Goal: Browse casually: Explore the website without a specific task or goal

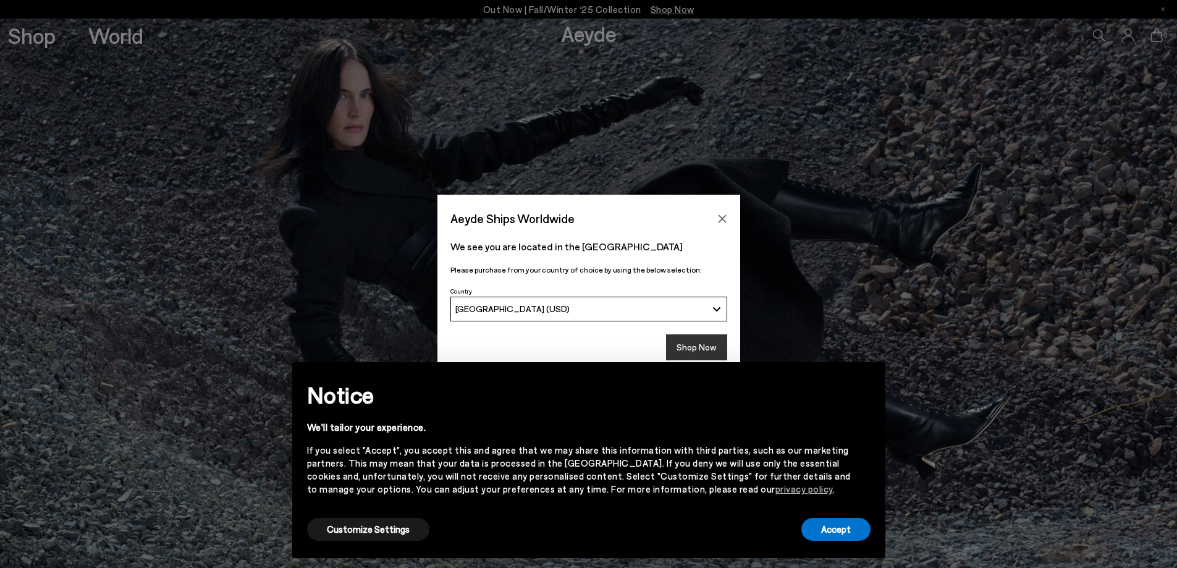
click at [706, 344] on button "Shop Now" at bounding box center [696, 347] width 61 height 26
click at [388, 528] on button "Customize Settings" at bounding box center [368, 529] width 122 height 23
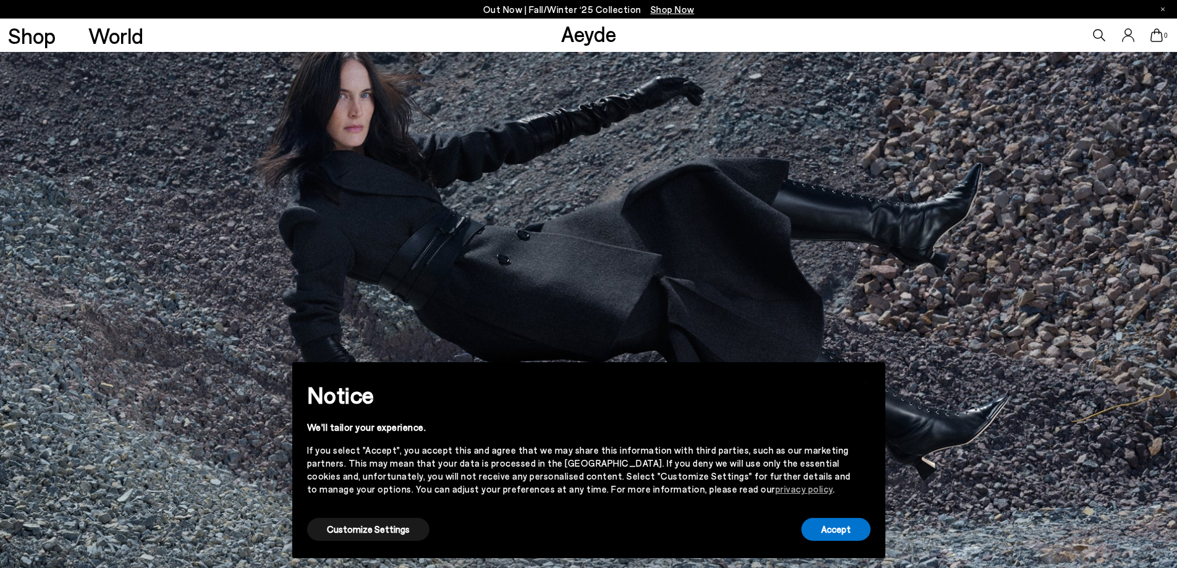
scroll to position [227, 0]
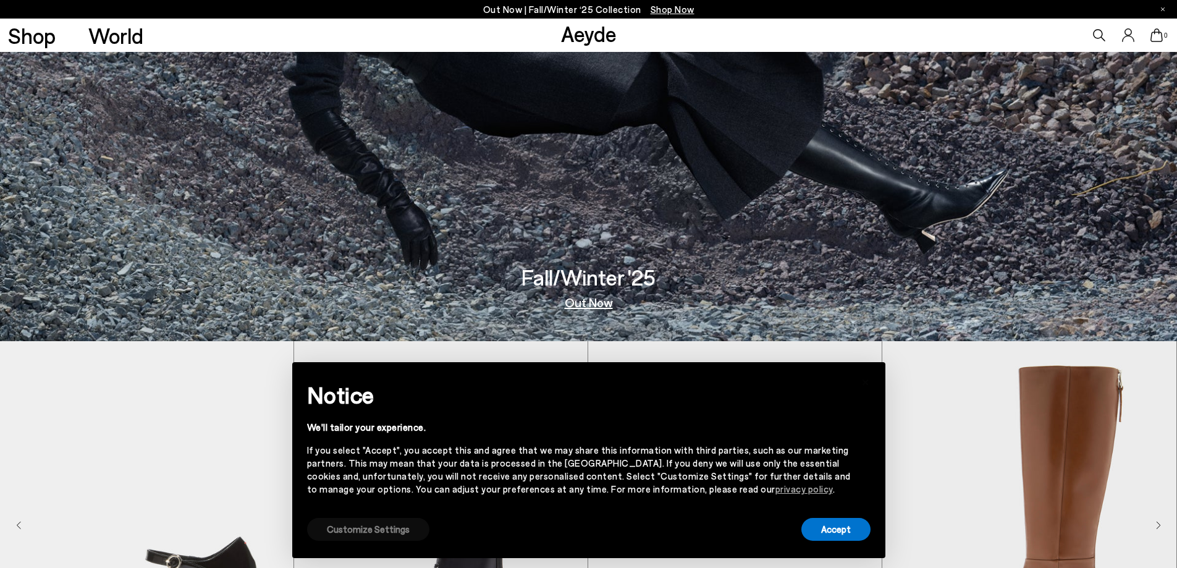
click at [384, 530] on button "Customize Settings" at bounding box center [368, 529] width 122 height 23
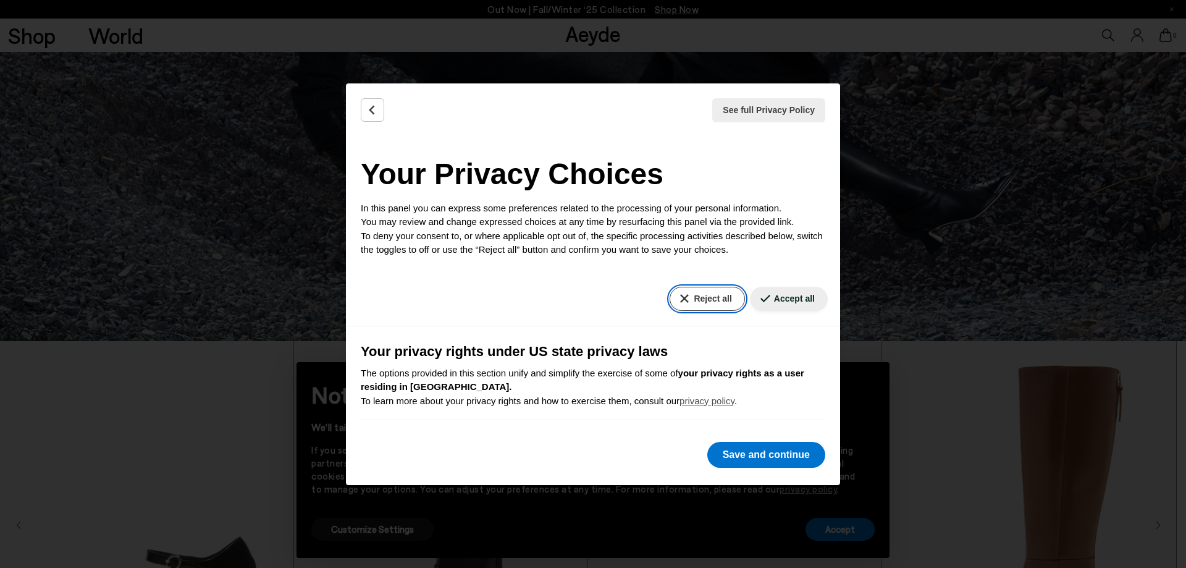
click at [697, 299] on button "Reject all" at bounding box center [707, 299] width 75 height 24
click at [702, 293] on button "Reject all" at bounding box center [707, 299] width 75 height 24
click at [761, 455] on button "Save and continue" at bounding box center [766, 455] width 118 height 26
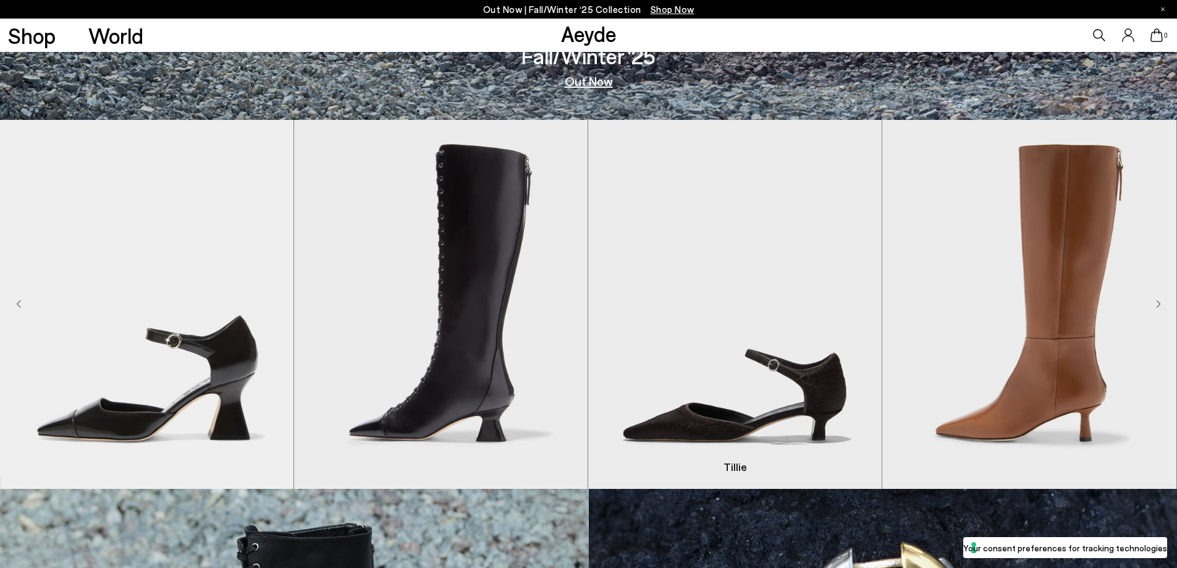
scroll to position [453, 0]
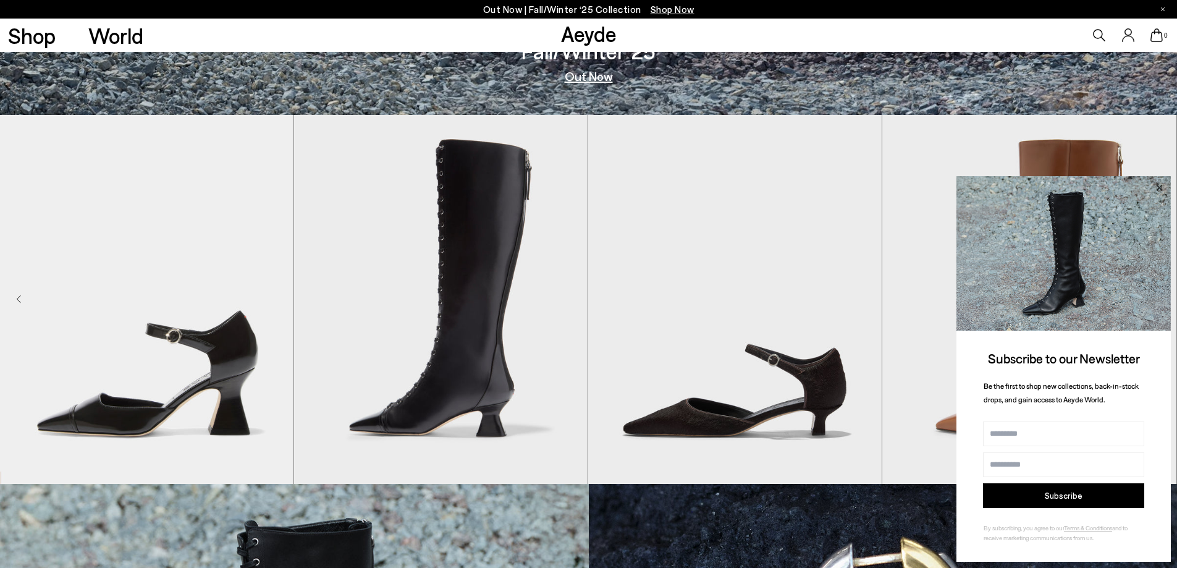
click at [1162, 187] on icon at bounding box center [1159, 188] width 16 height 16
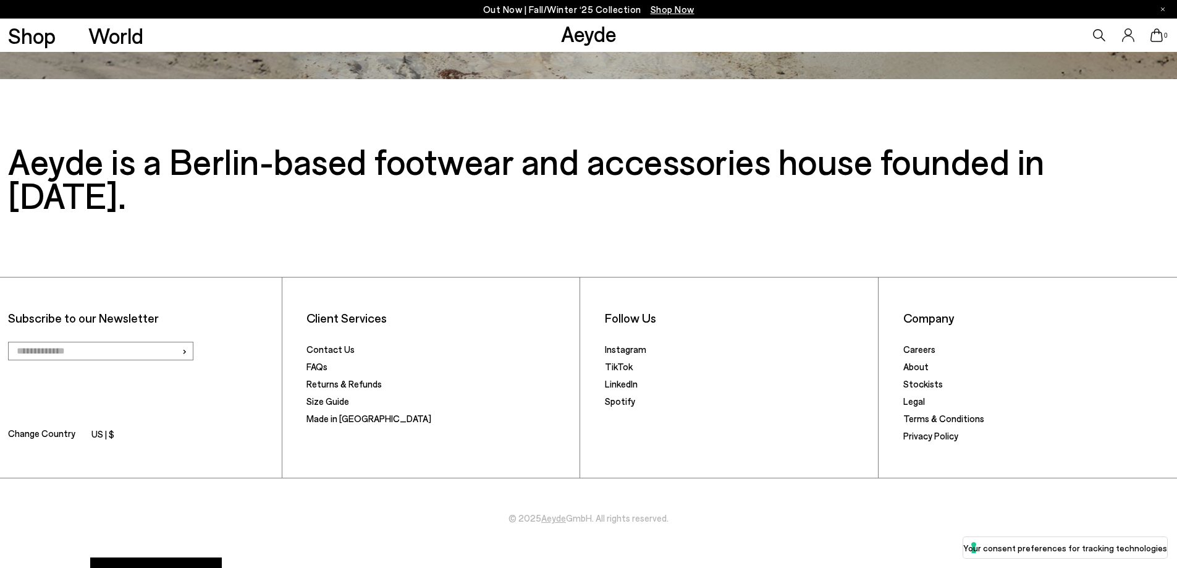
scroll to position [1259, 0]
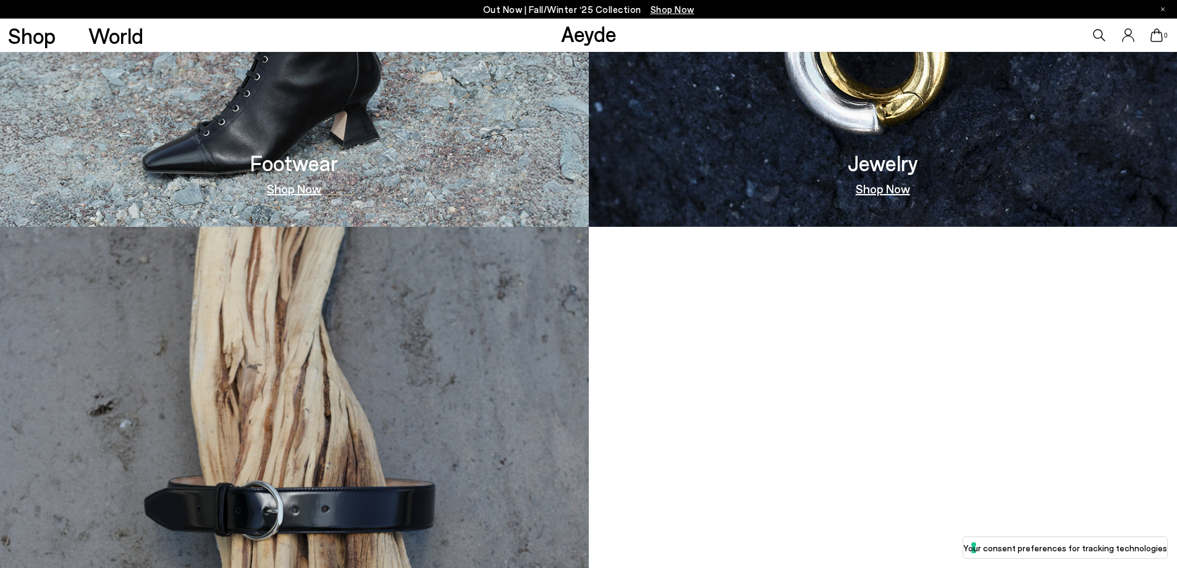
click at [293, 182] on link "Shop Now" at bounding box center [294, 188] width 54 height 12
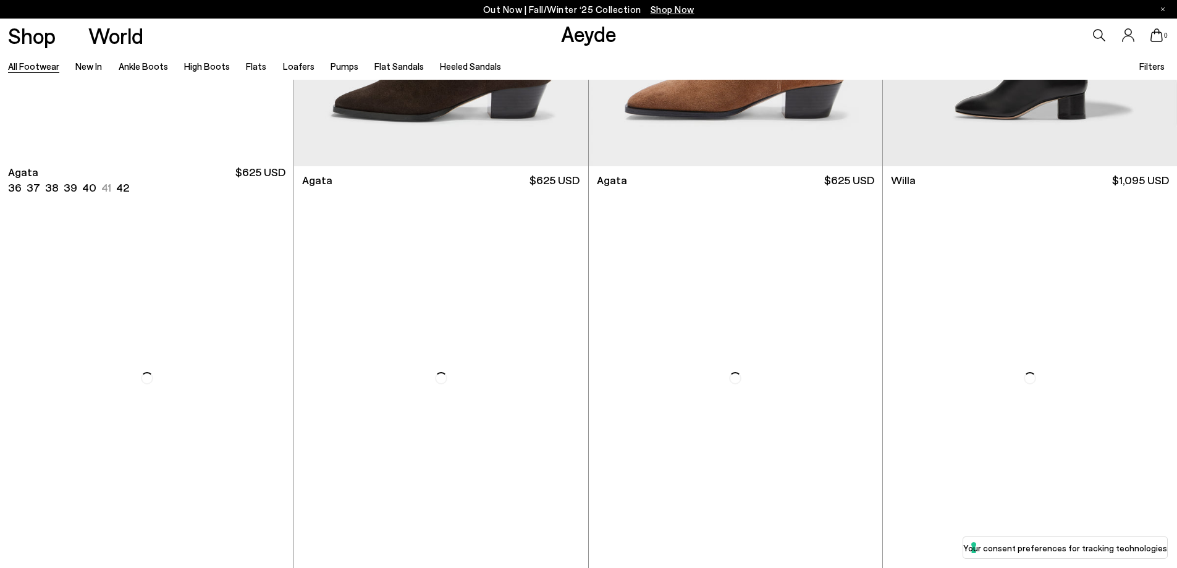
scroll to position [906, 0]
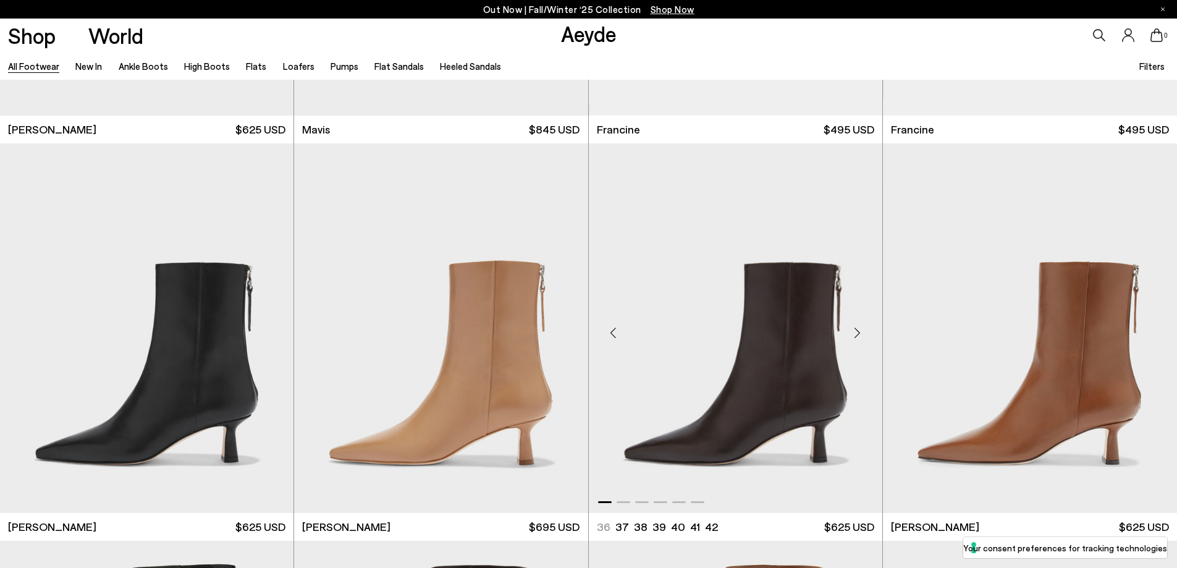
scroll to position [2719, 0]
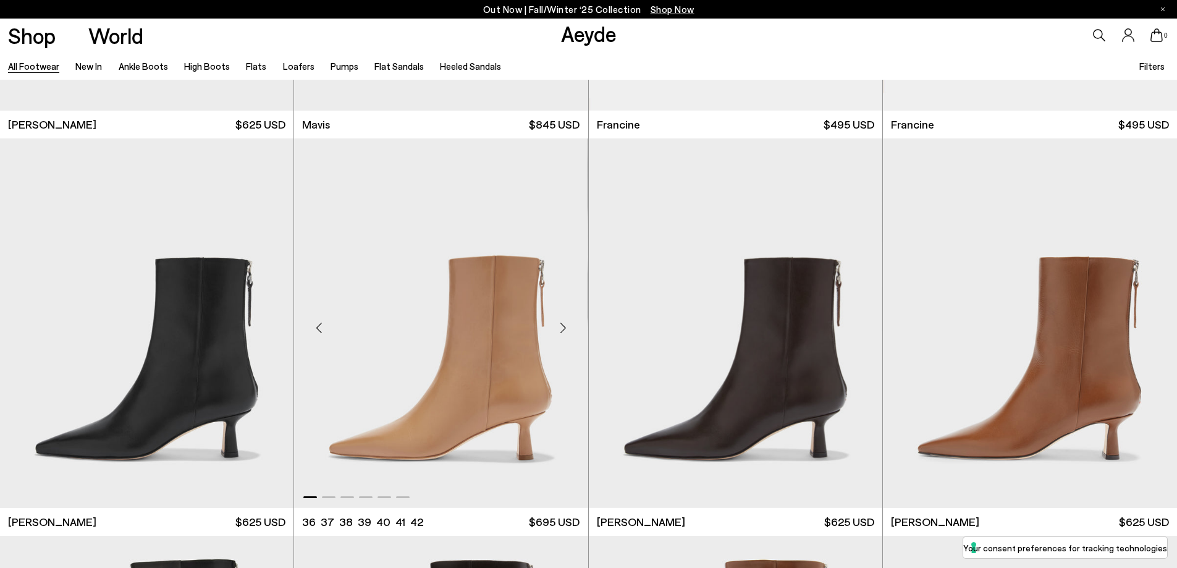
click at [562, 326] on div "Next slide" at bounding box center [563, 328] width 37 height 37
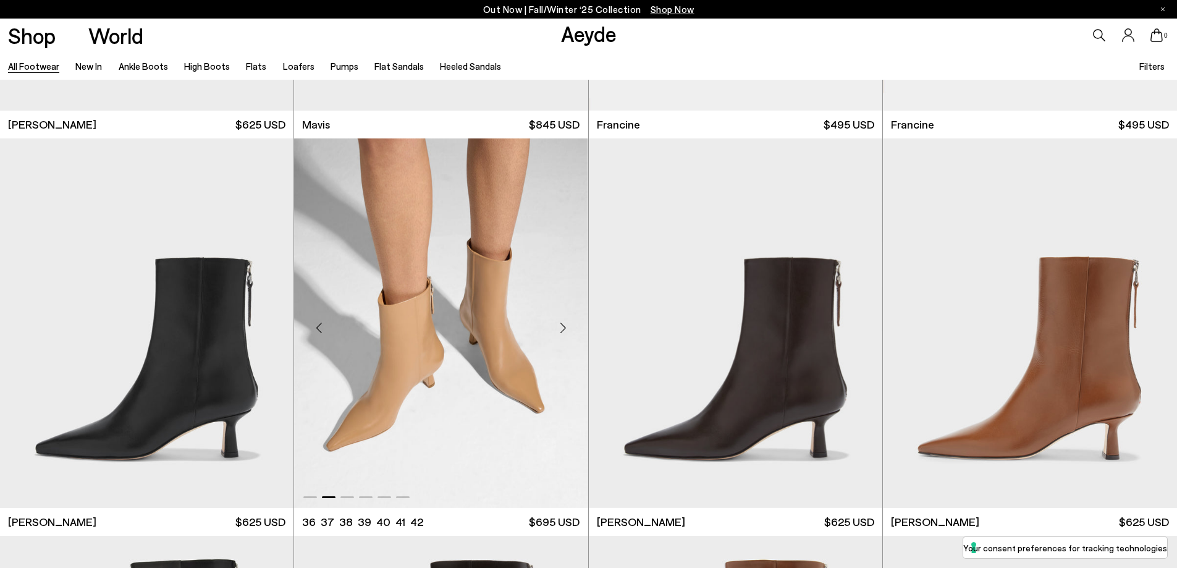
click at [562, 326] on div "Next slide" at bounding box center [563, 328] width 37 height 37
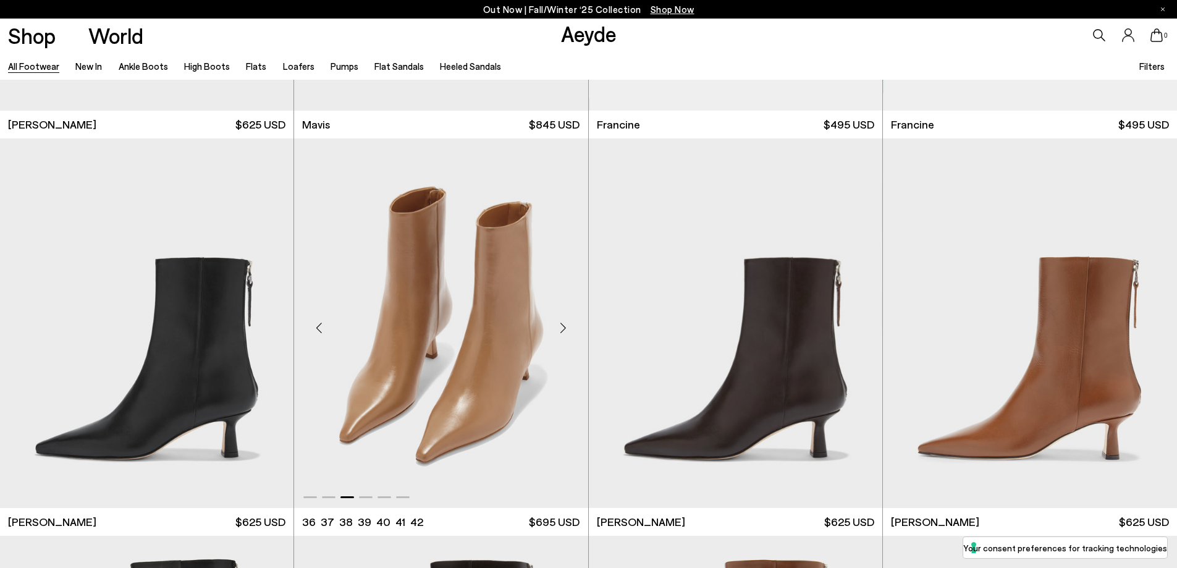
click at [562, 326] on div "Next slide" at bounding box center [563, 328] width 37 height 37
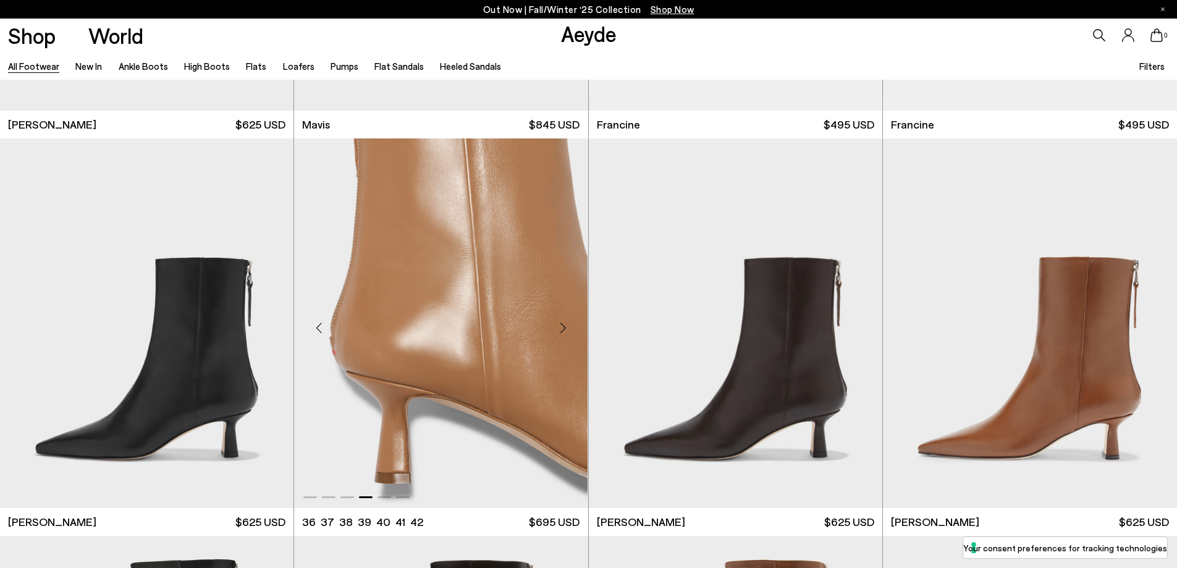
click at [562, 326] on div "Next slide" at bounding box center [563, 328] width 37 height 37
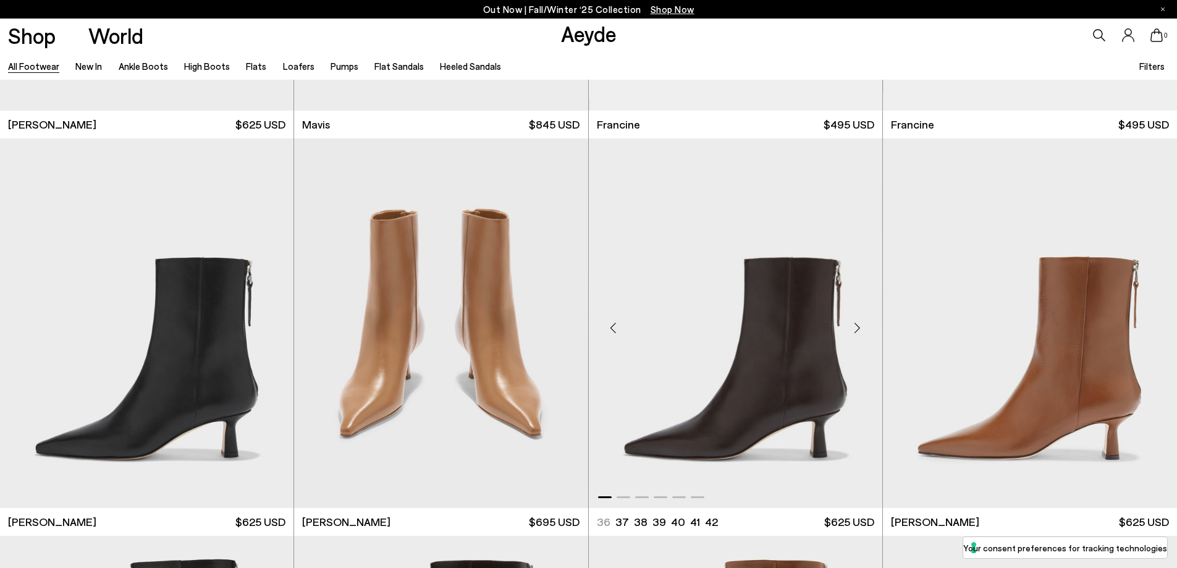
click at [855, 327] on div "Next slide" at bounding box center [857, 328] width 37 height 37
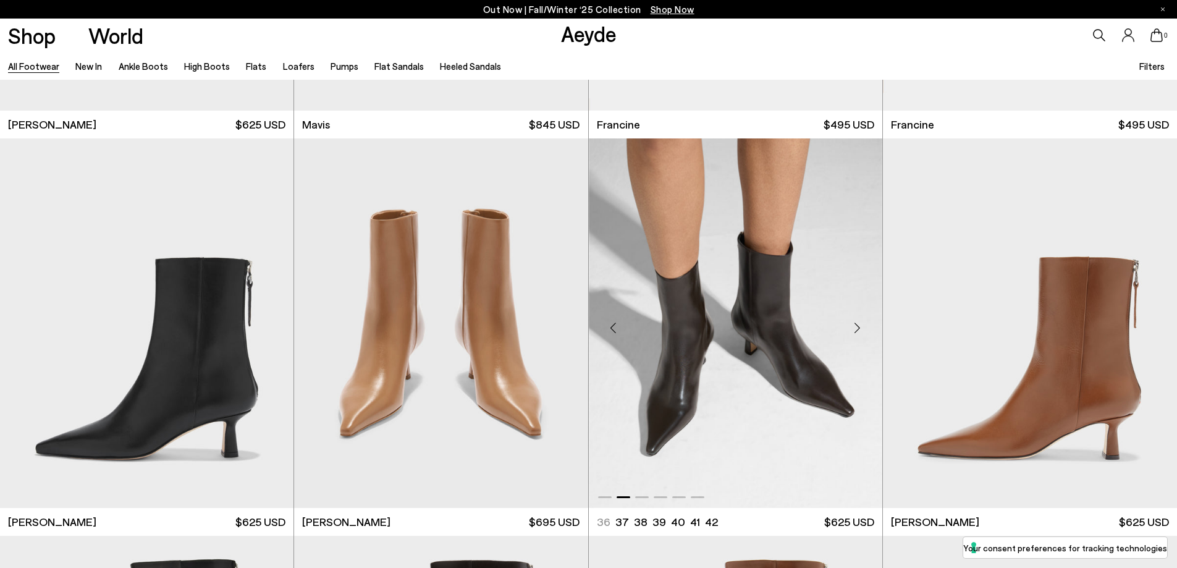
click at [855, 327] on div "Next slide" at bounding box center [857, 328] width 37 height 37
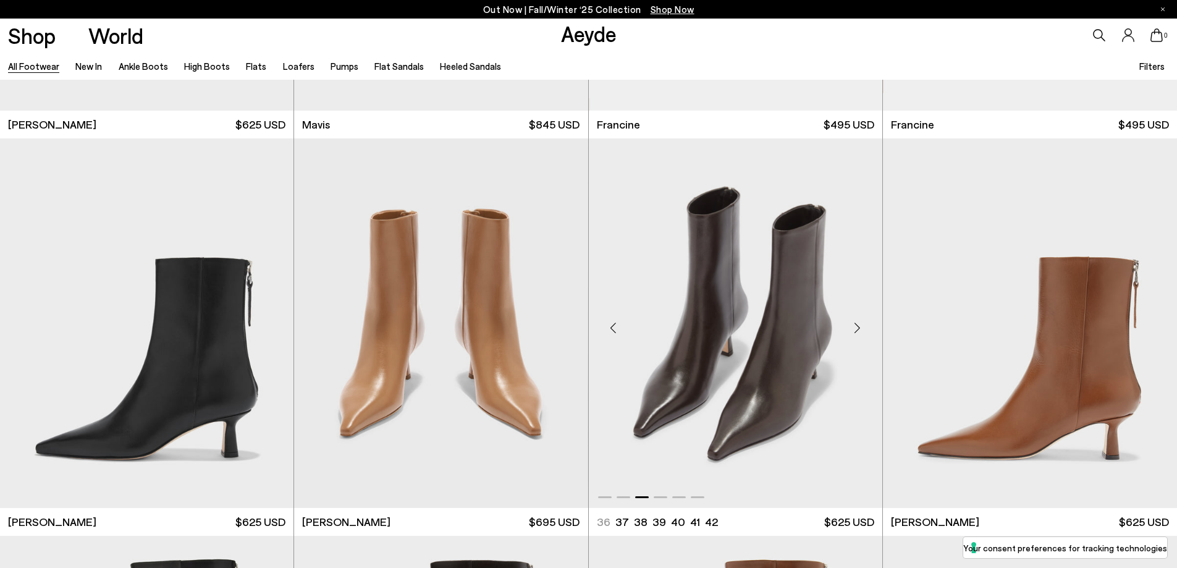
click at [855, 327] on div "Next slide" at bounding box center [857, 328] width 37 height 37
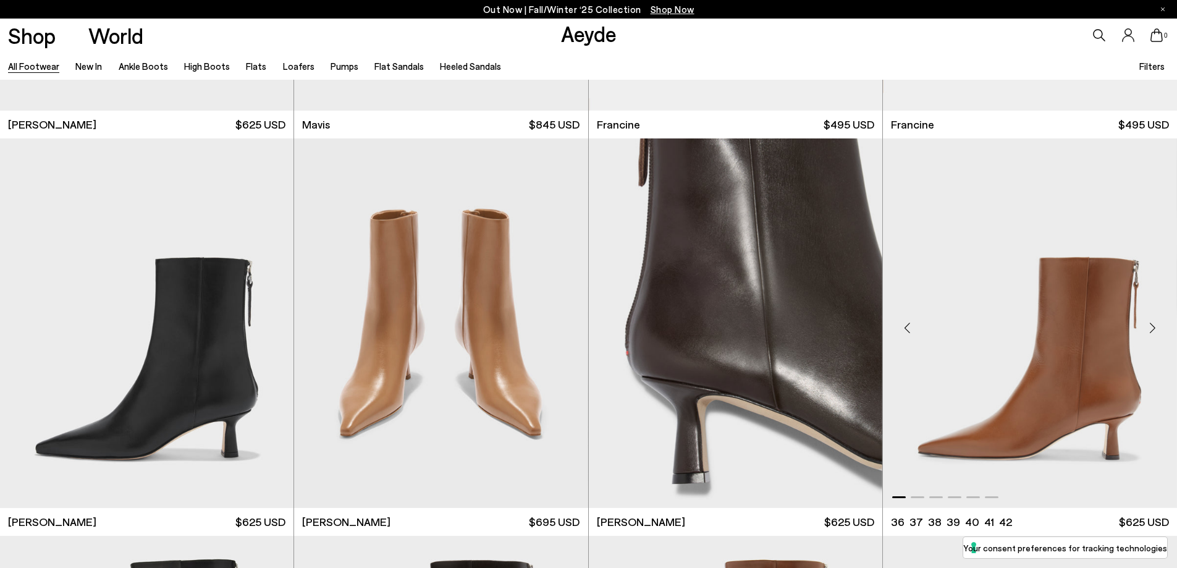
click at [1156, 326] on div "Next slide" at bounding box center [1152, 328] width 37 height 37
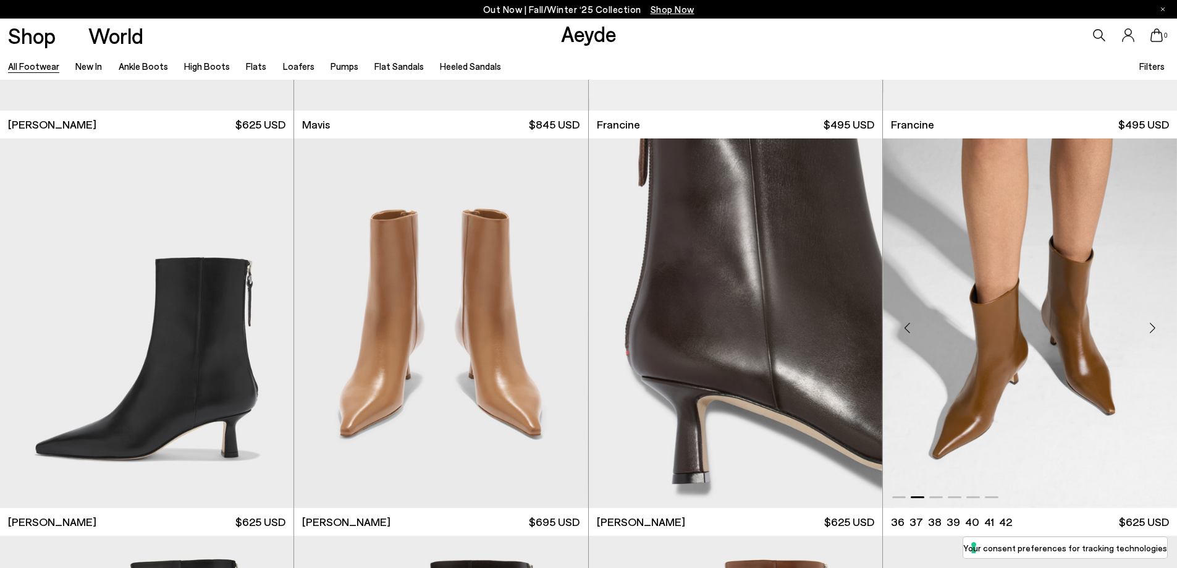
click at [1156, 326] on div "Next slide" at bounding box center [1152, 328] width 37 height 37
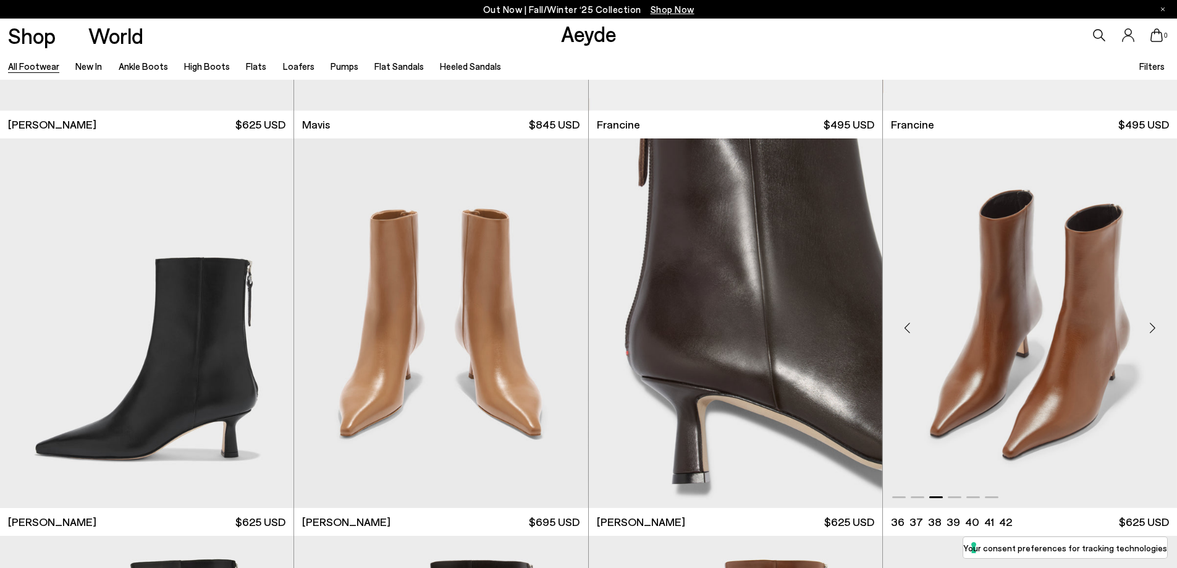
click at [1156, 326] on div "Next slide" at bounding box center [1152, 328] width 37 height 37
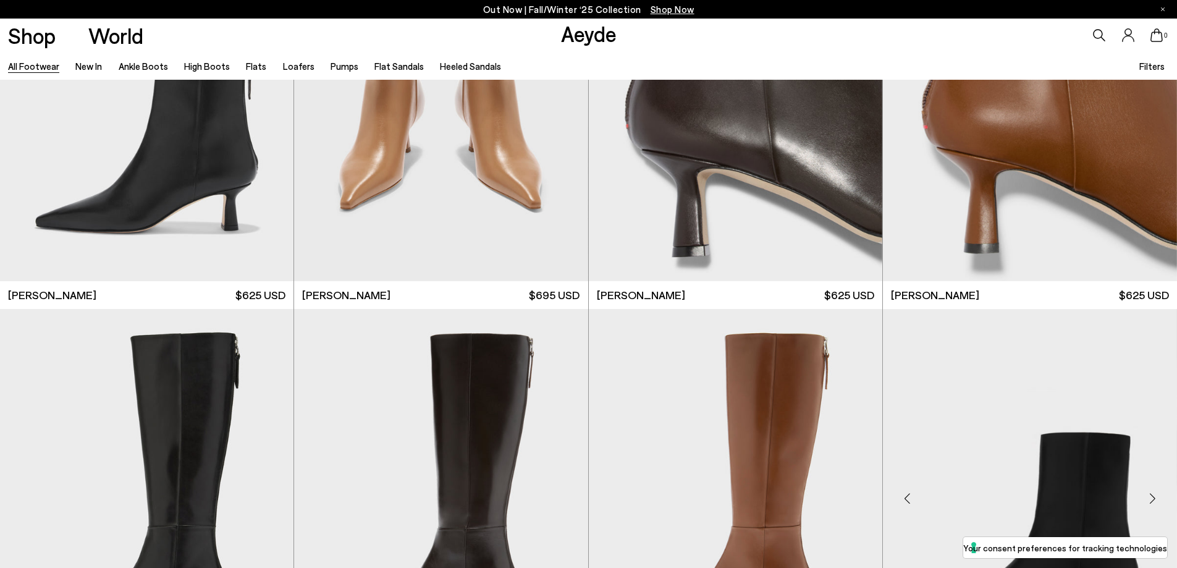
scroll to position [3172, 0]
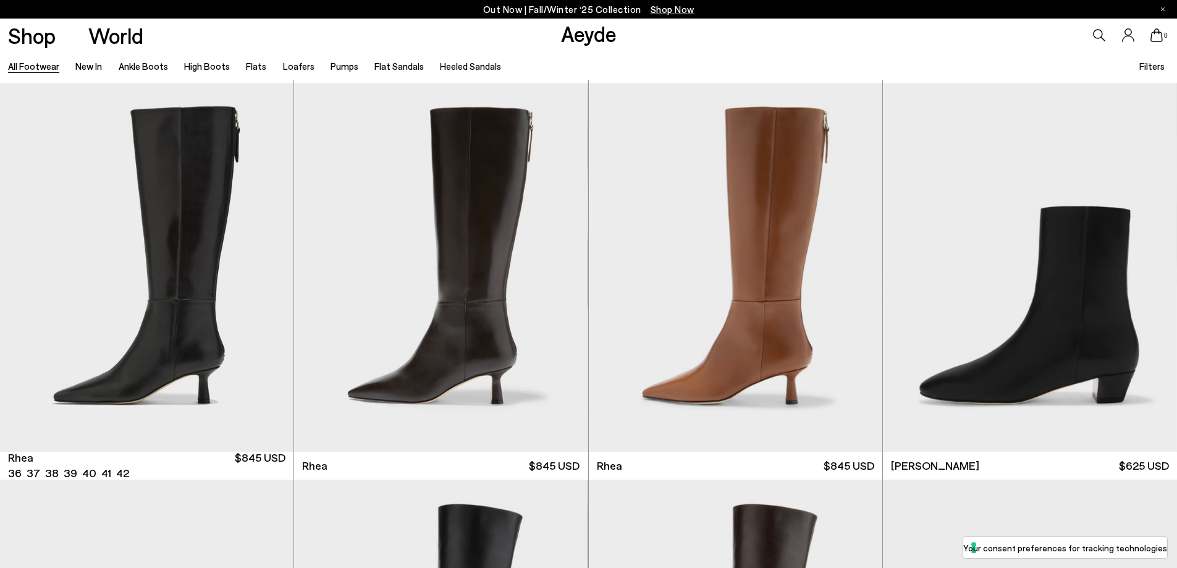
click at [986, 41] on div "0" at bounding box center [981, 35] width 392 height 33
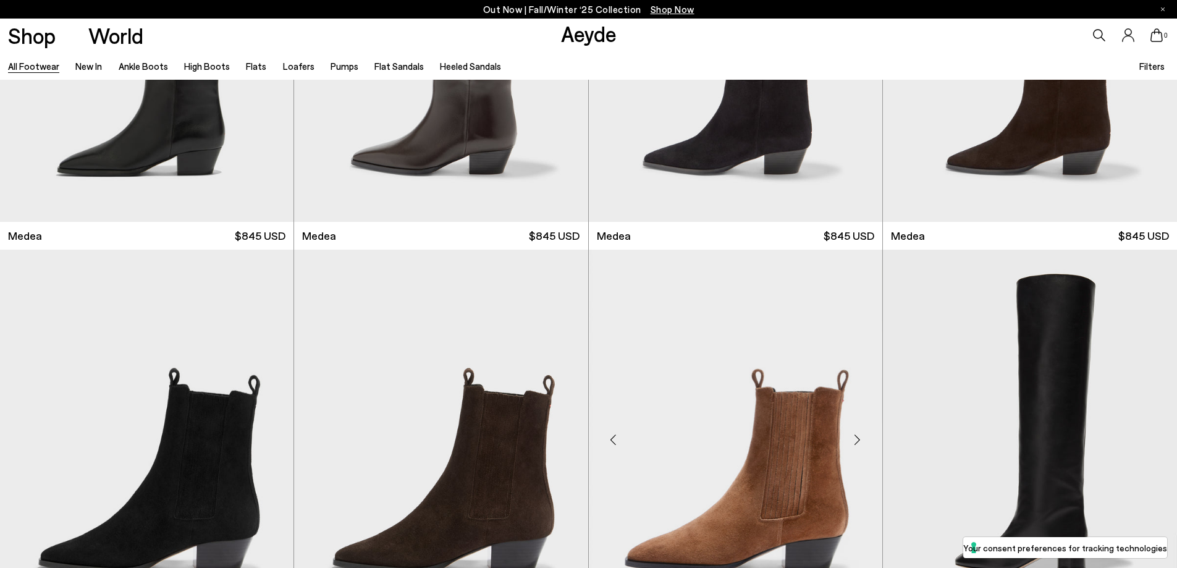
scroll to position [0, 0]
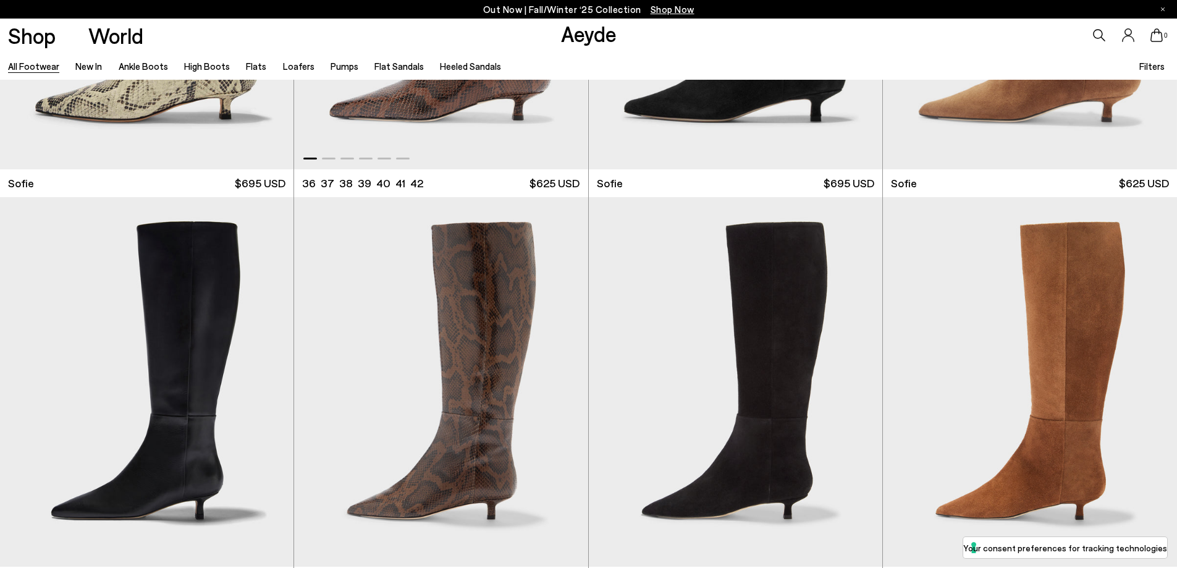
scroll to position [5211, 0]
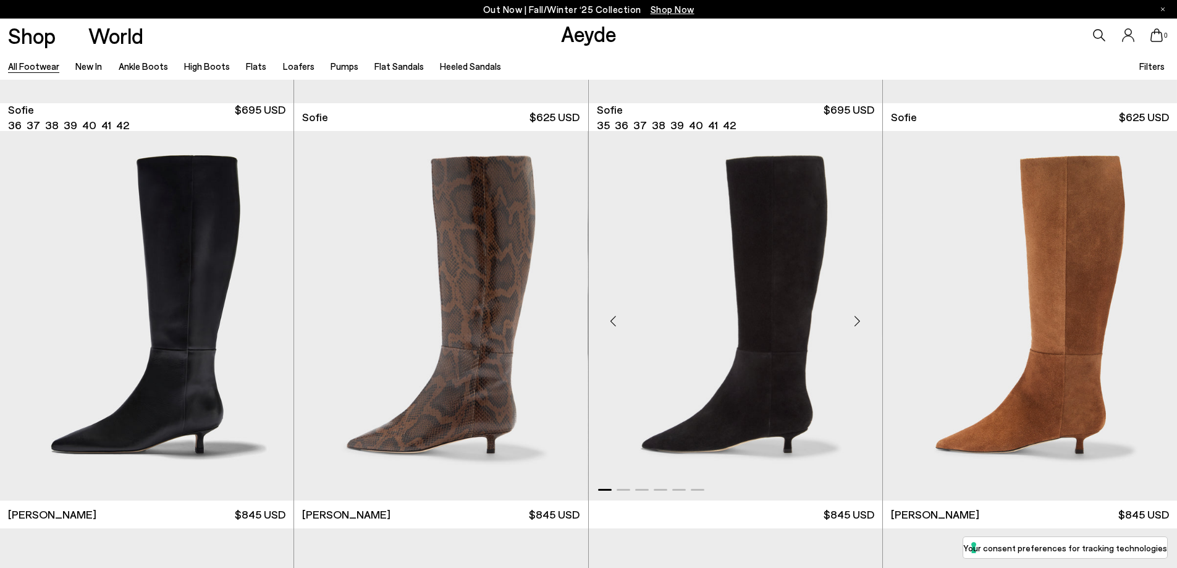
scroll to position [5664, 0]
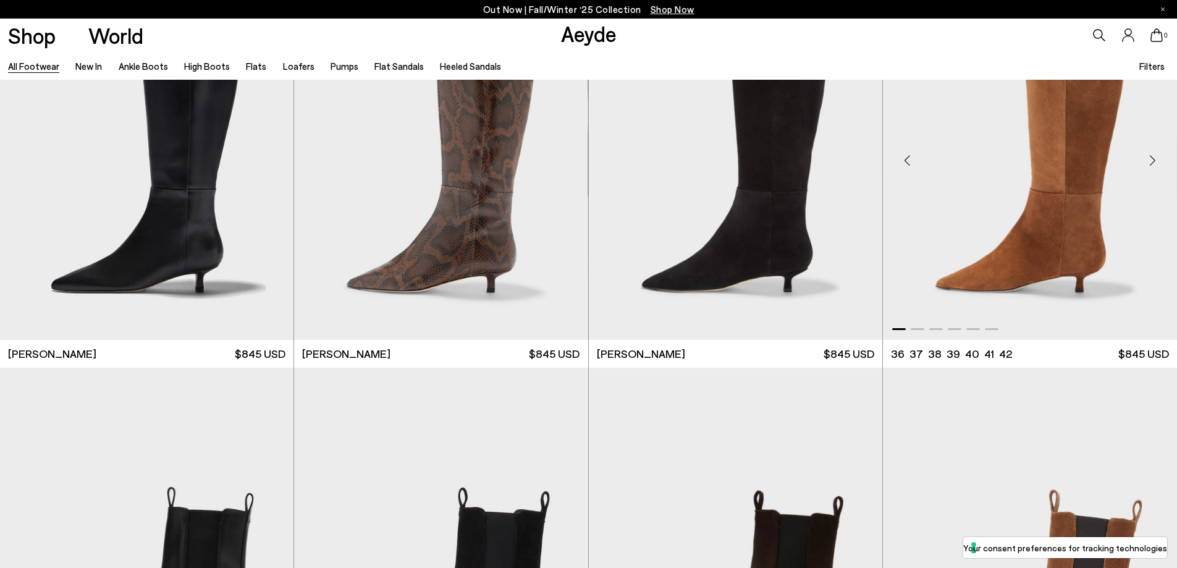
click at [1077, 112] on img "1 / 6" at bounding box center [1030, 154] width 294 height 369
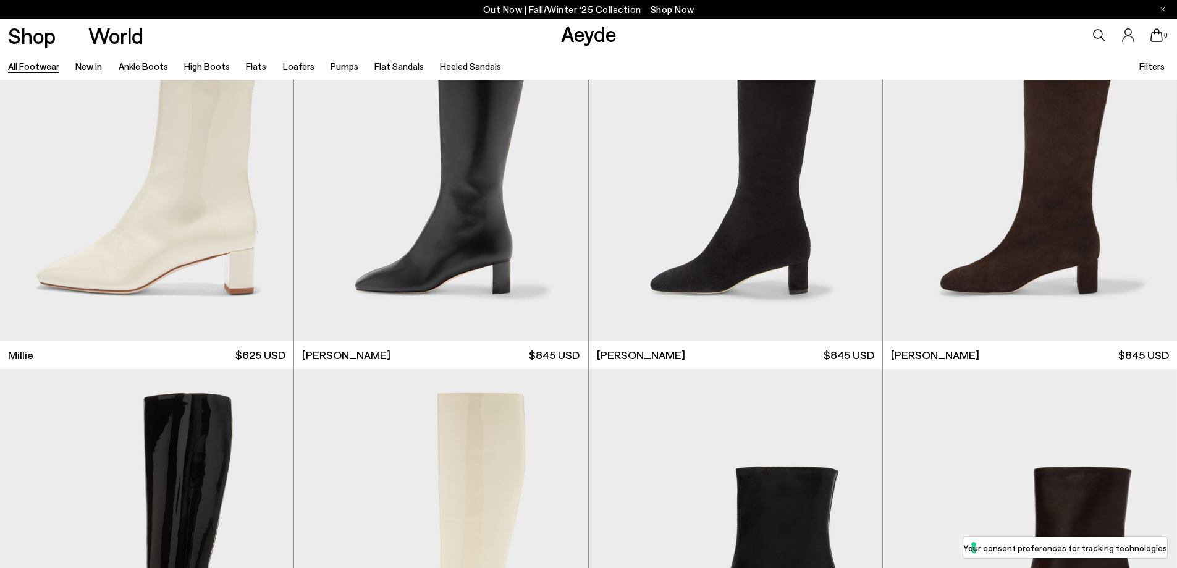
scroll to position [7477, 0]
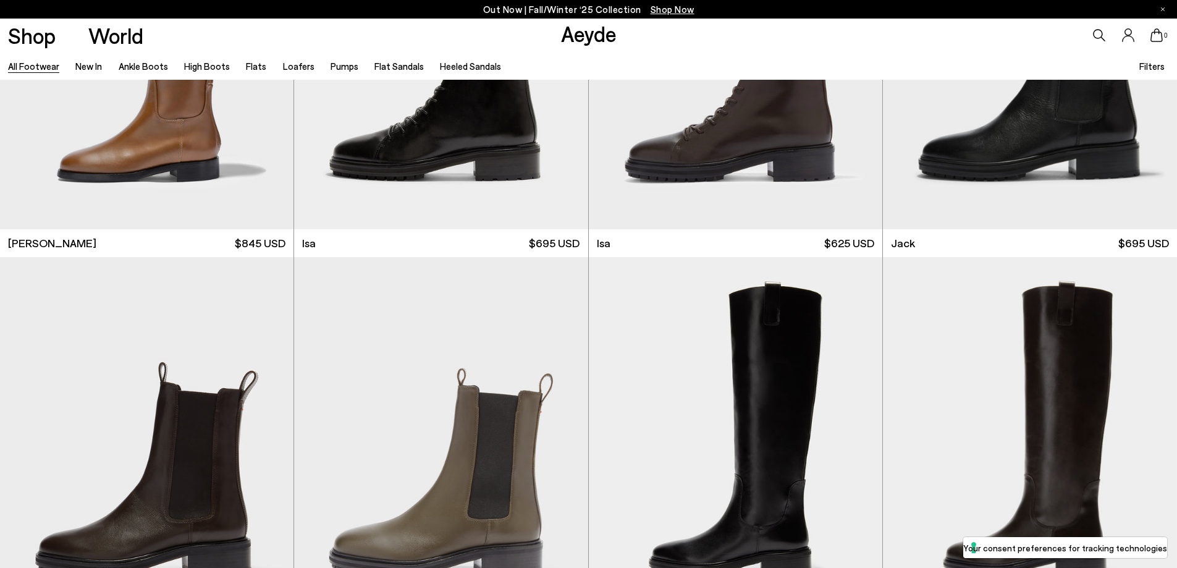
scroll to position [9969, 0]
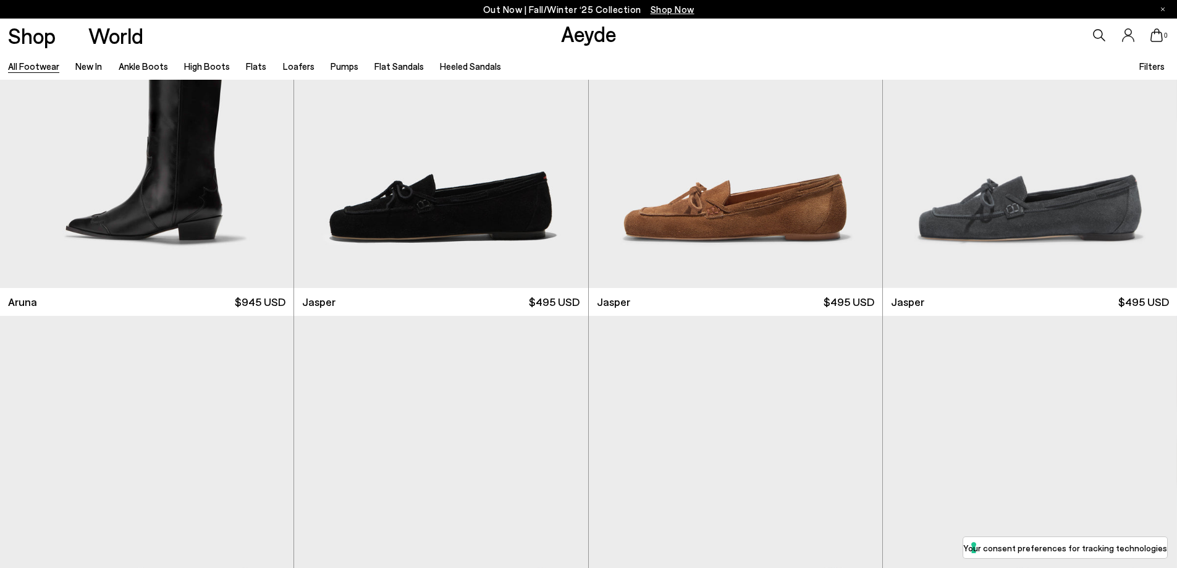
scroll to position [13141, 0]
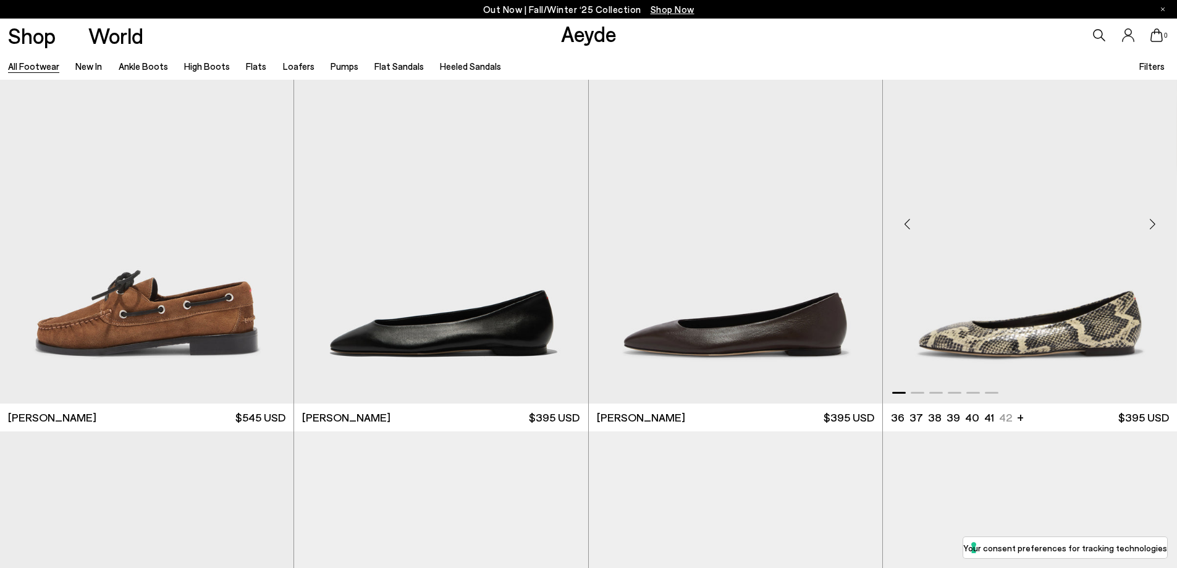
scroll to position [14895, 0]
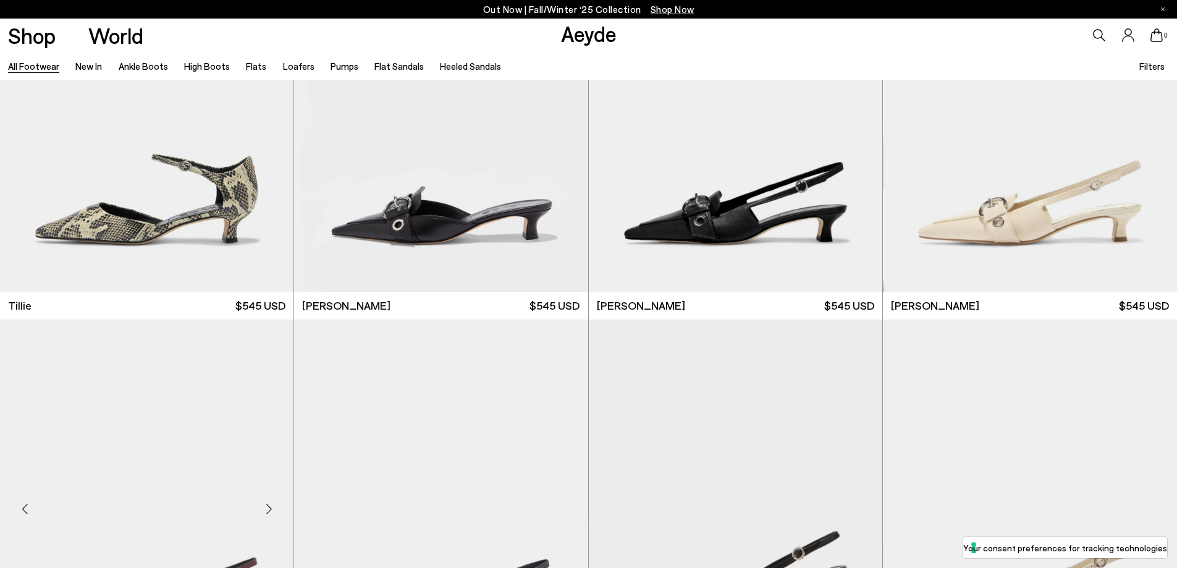
scroll to position [17445, 0]
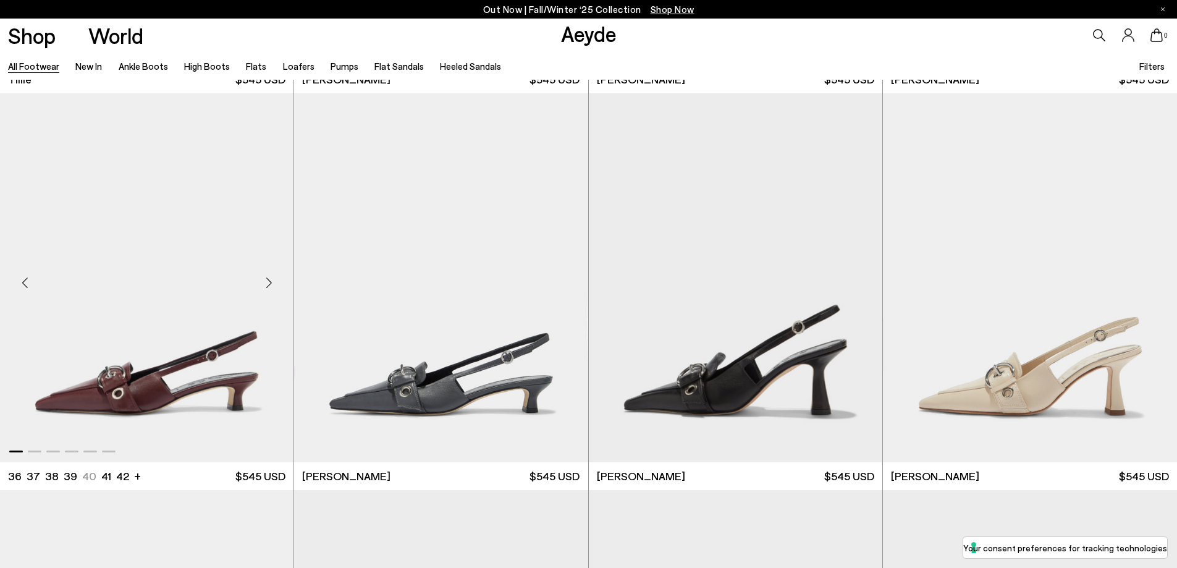
click at [154, 384] on img "1 / 6" at bounding box center [147, 277] width 294 height 369
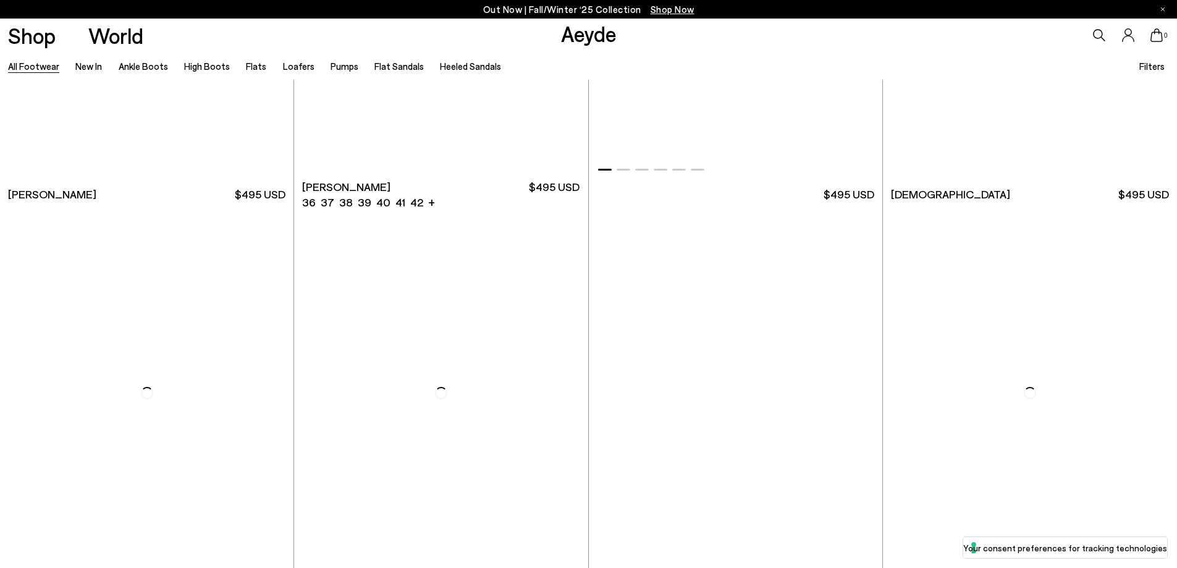
scroll to position [19031, 0]
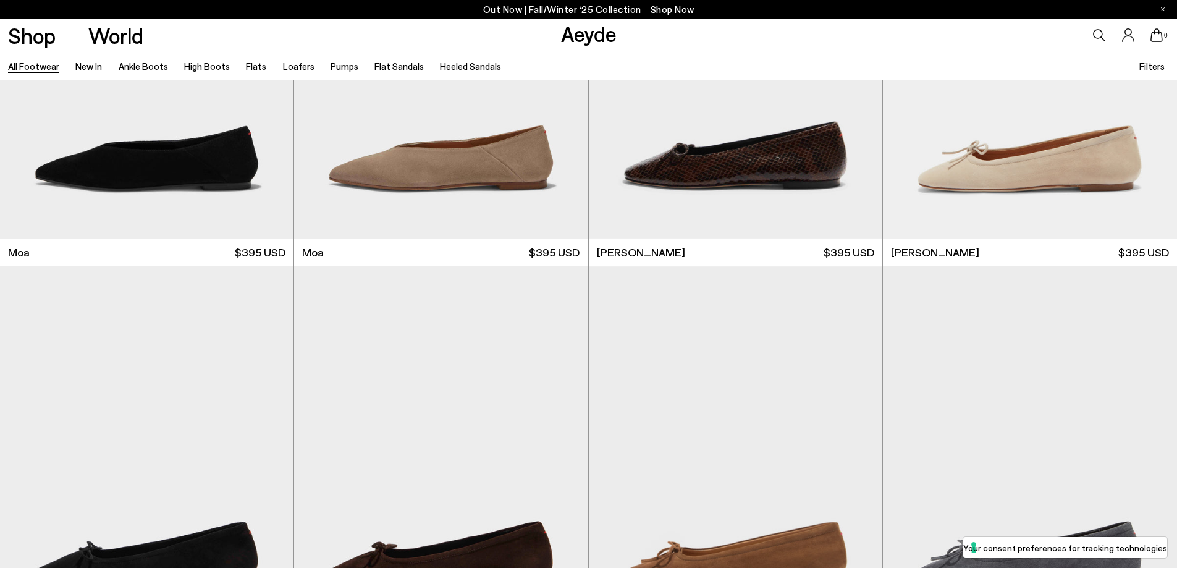
scroll to position [22203, 0]
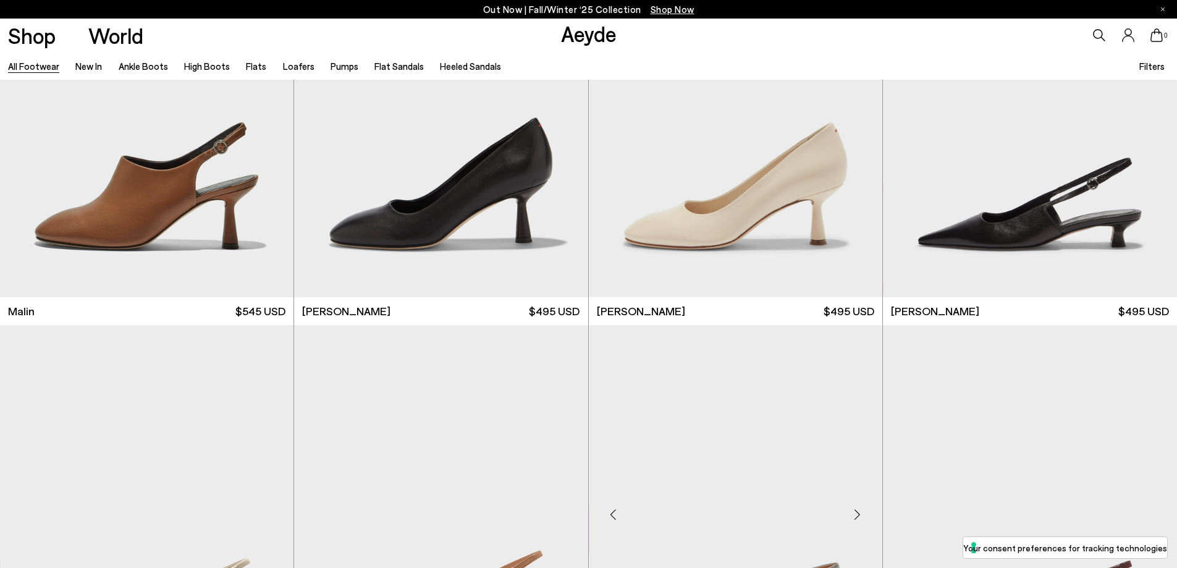
scroll to position [23789, 0]
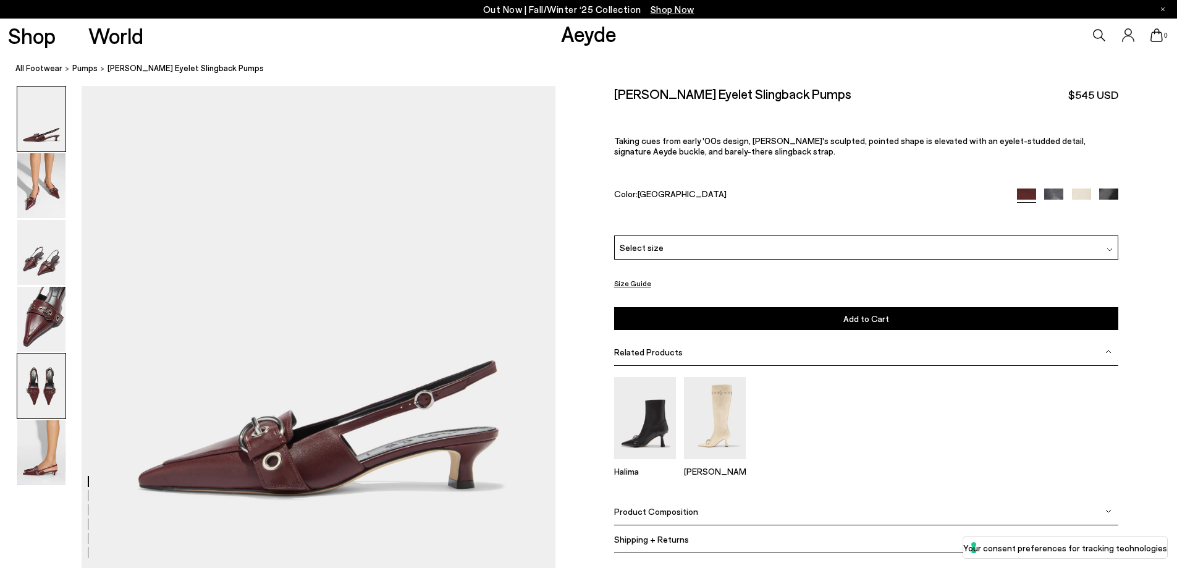
click at [40, 380] on img at bounding box center [41, 385] width 48 height 65
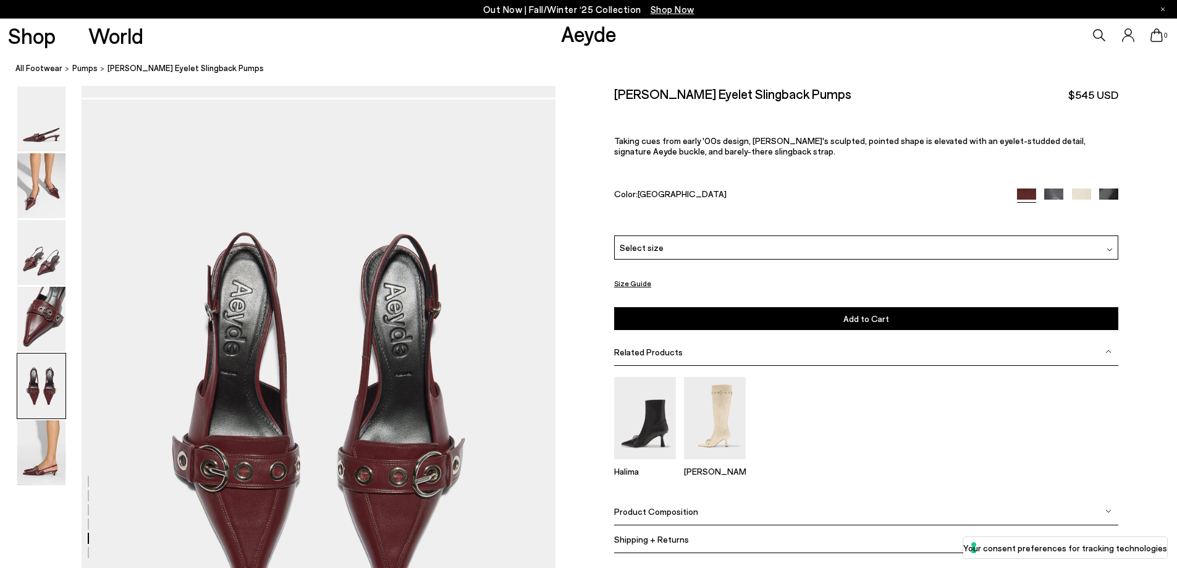
scroll to position [2385, 0]
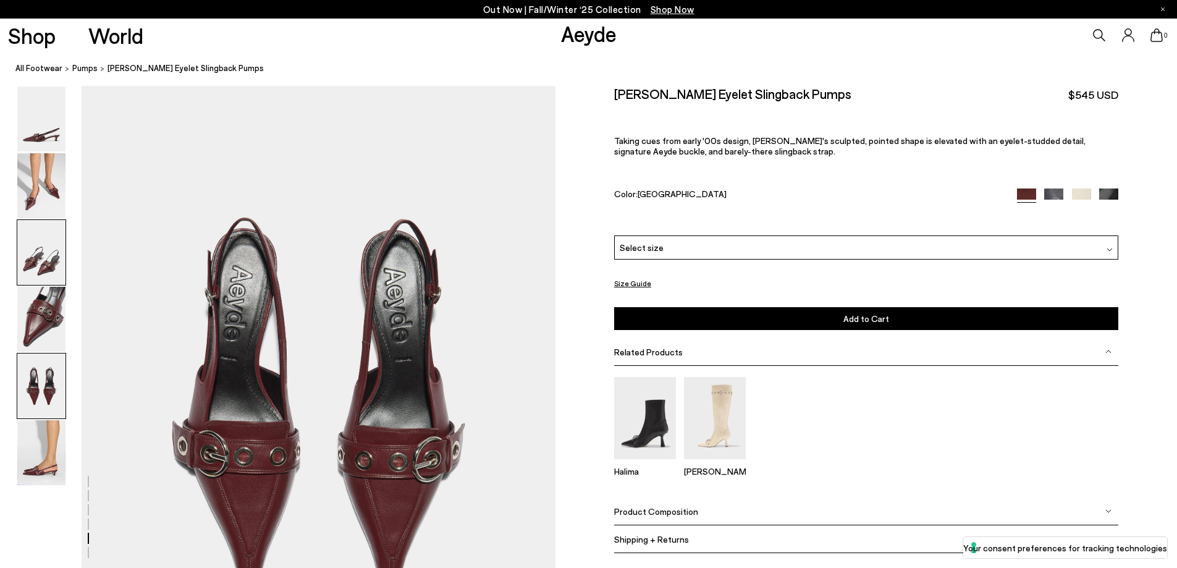
click at [34, 257] on img at bounding box center [41, 252] width 48 height 65
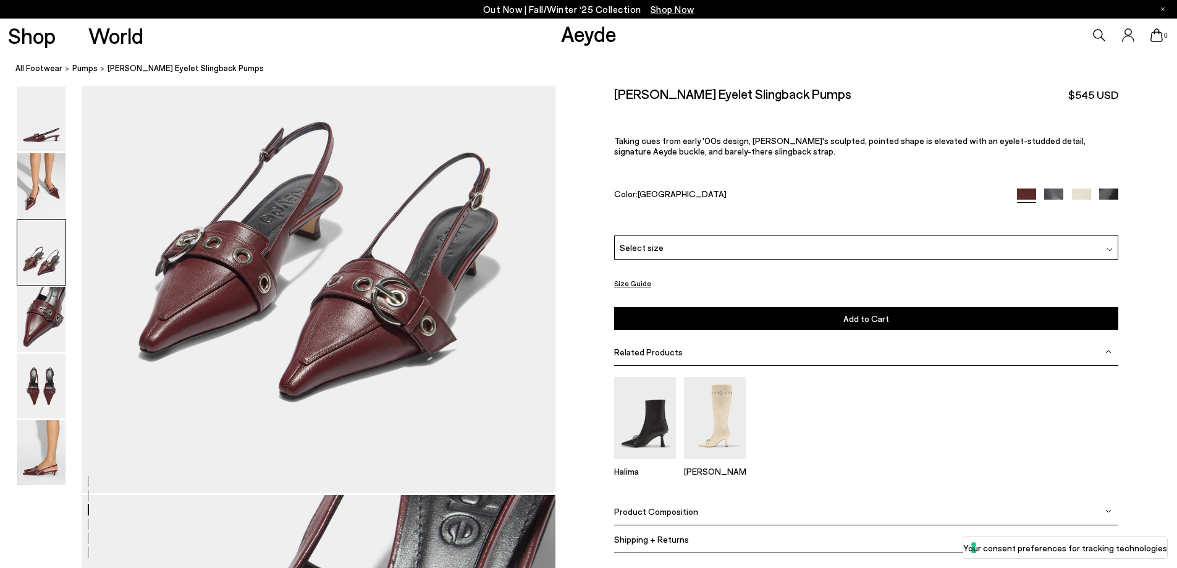
scroll to position [1345, 0]
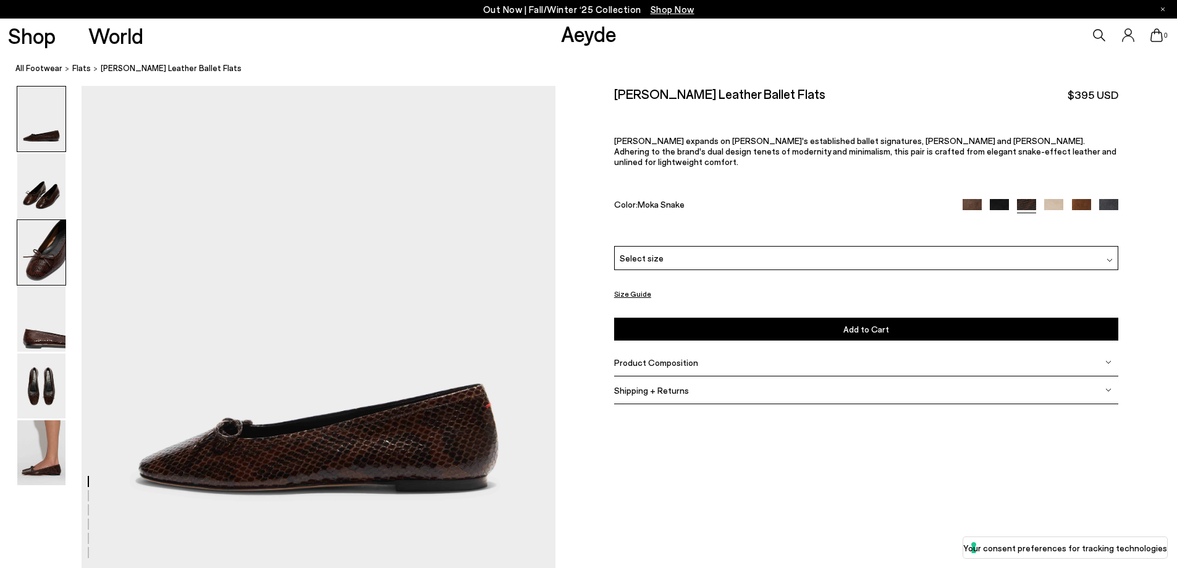
click at [43, 264] on img at bounding box center [41, 252] width 48 height 65
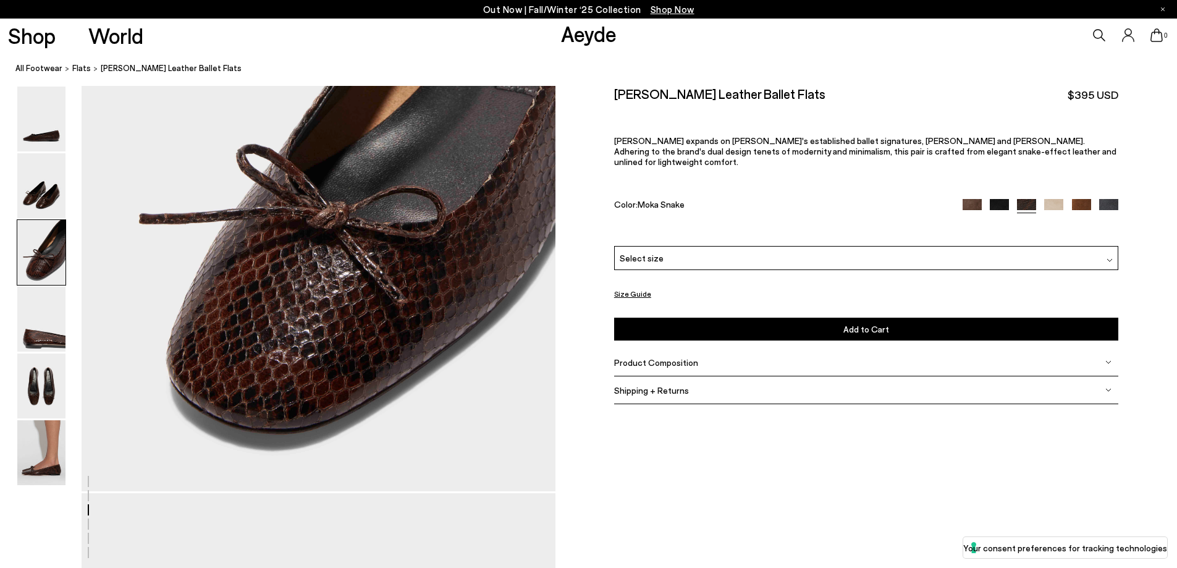
scroll to position [1345, 0]
